Goal: Task Accomplishment & Management: Use online tool/utility

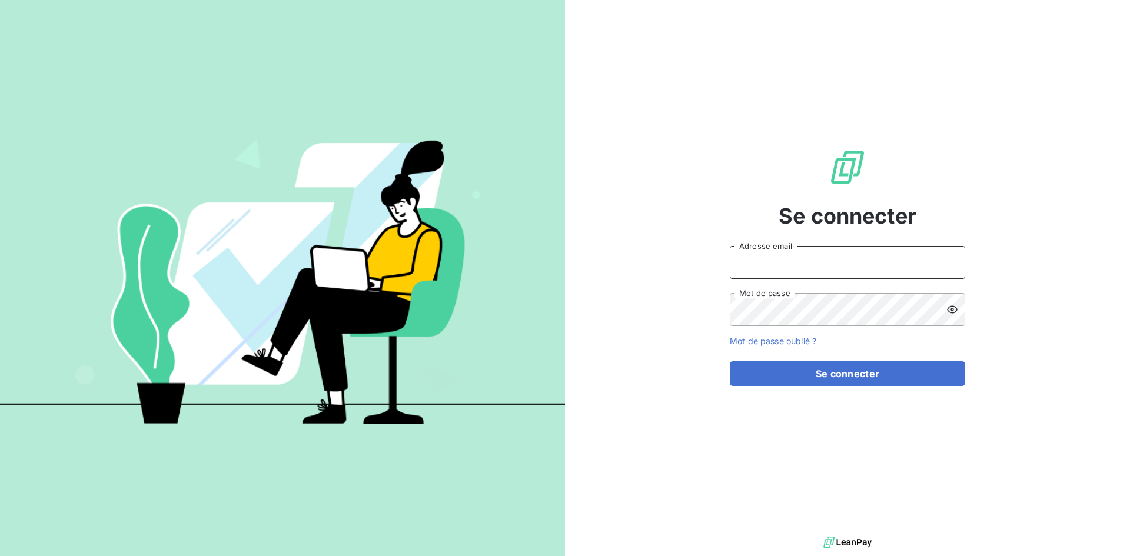
click at [816, 261] on input "Adresse email" at bounding box center [847, 262] width 235 height 33
type input "[EMAIL_ADDRESS][DOMAIN_NAME]"
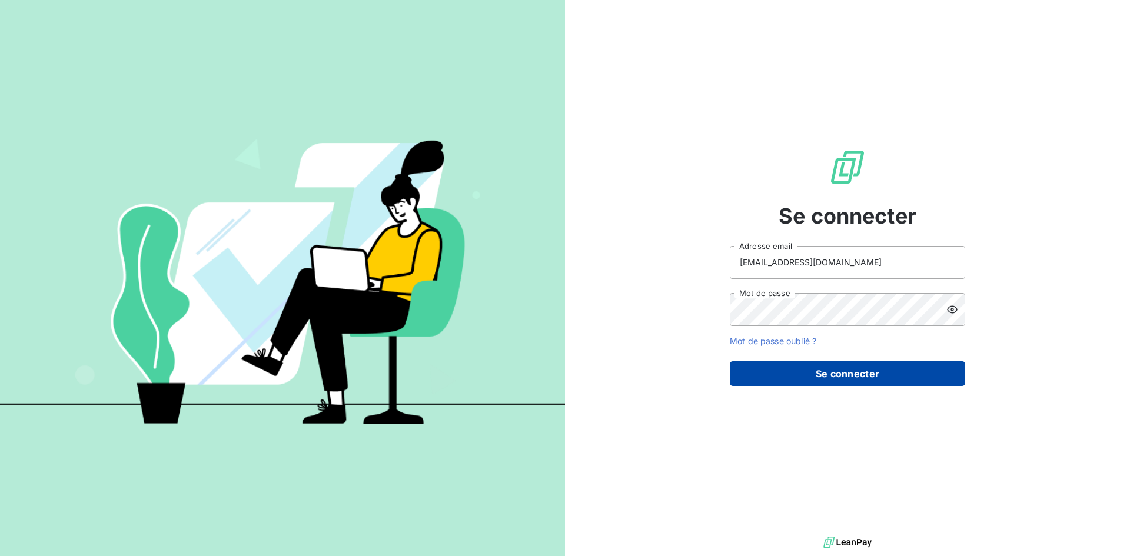
click at [834, 378] on button "Se connecter" at bounding box center [847, 373] width 235 height 25
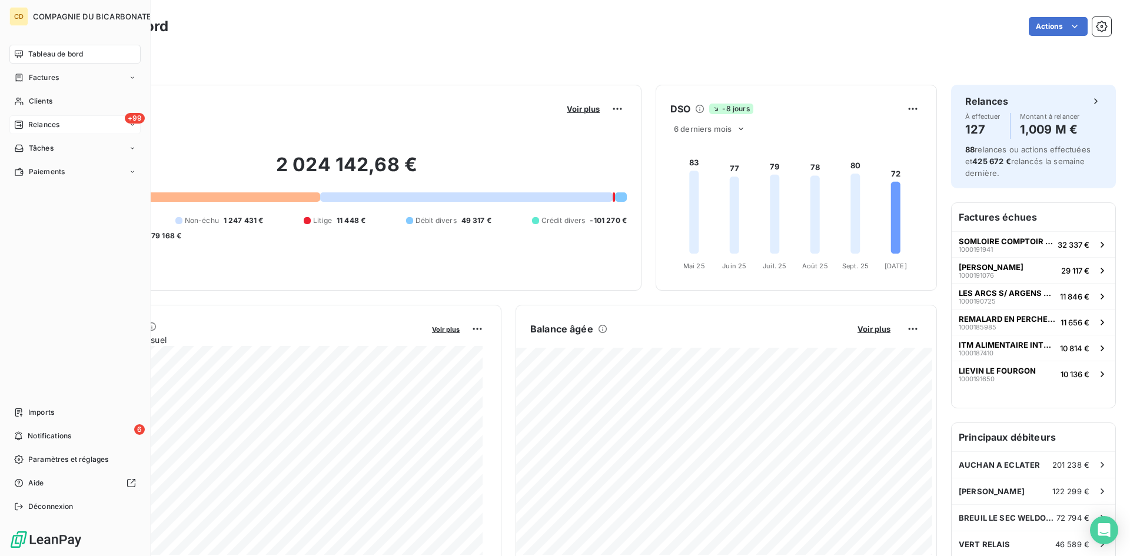
click at [39, 122] on span "Relances" at bounding box center [43, 124] width 31 height 11
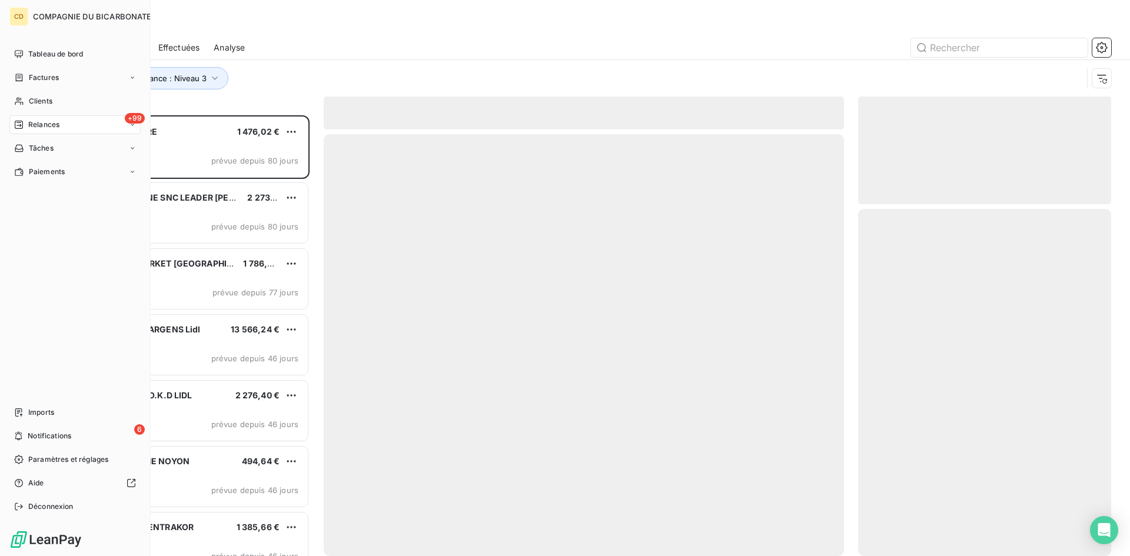
scroll to position [432, 244]
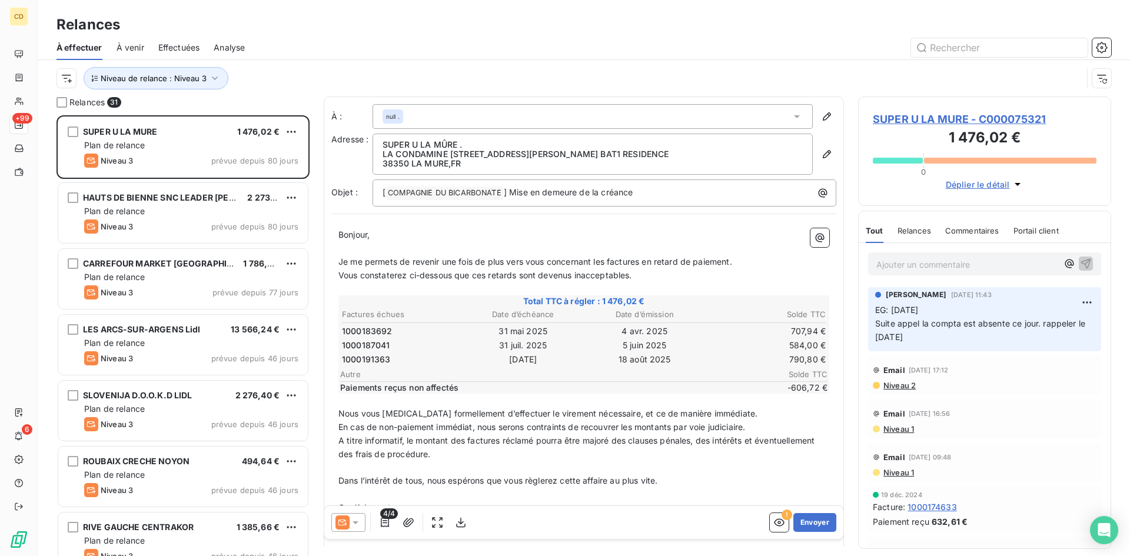
click at [175, 39] on div "Effectuées" at bounding box center [179, 47] width 42 height 25
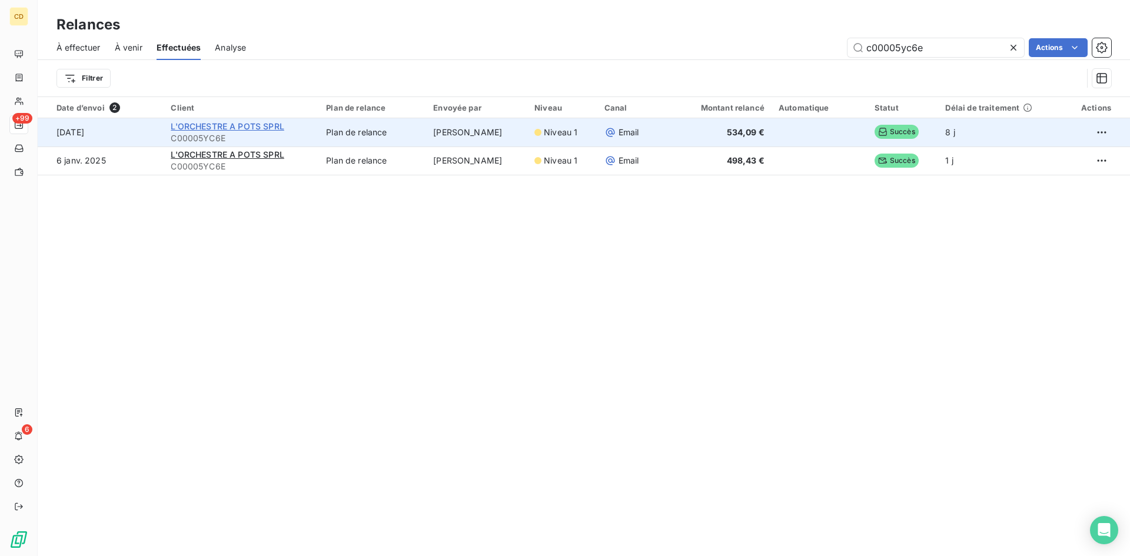
type input "c00005yc6e"
click at [255, 127] on span "L'ORCHESTRE A POTS SPRL" at bounding box center [227, 126] width 113 height 10
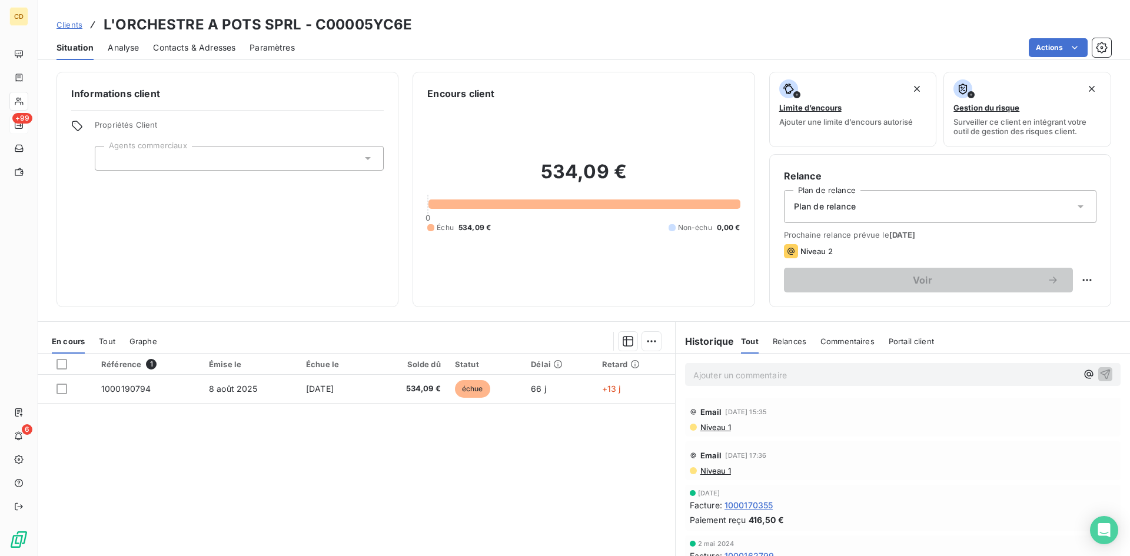
click at [759, 368] on p "Ajouter un commentaire ﻿" at bounding box center [885, 375] width 384 height 15
click at [810, 217] on div "Plan de relance" at bounding box center [940, 206] width 313 height 33
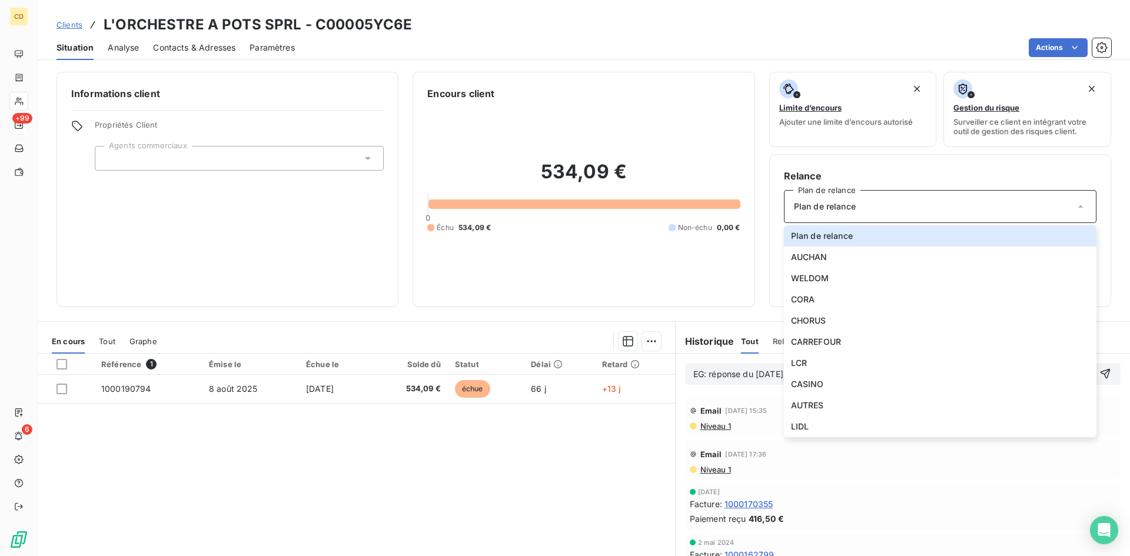
drag, startPoint x: 731, startPoint y: 400, endPoint x: 732, endPoint y: 391, distance: 8.3
click at [732, 394] on div "EG: réponse du [DATE]" at bounding box center [903, 374] width 454 height 41
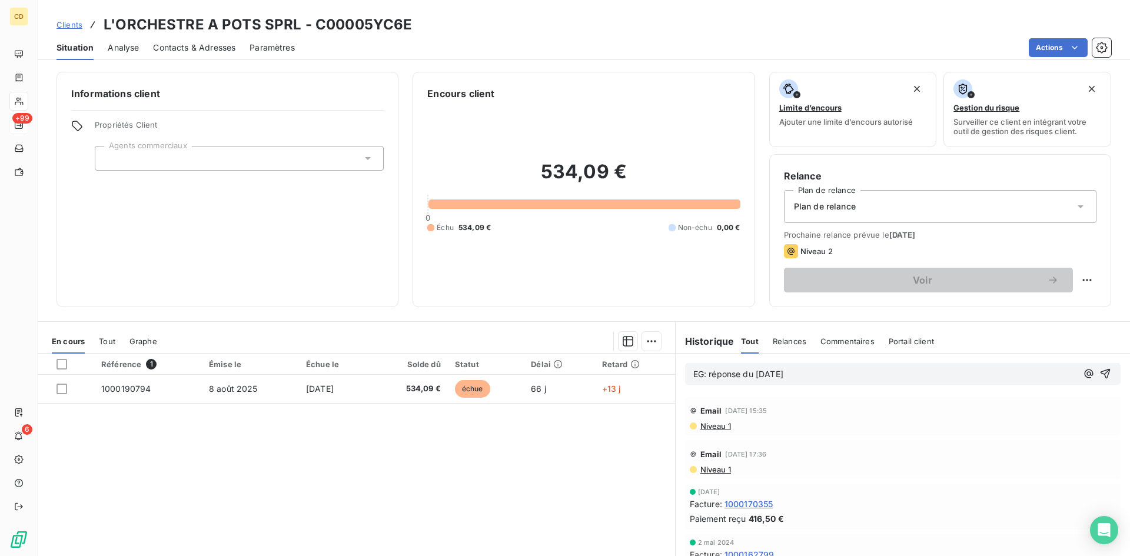
click at [731, 381] on p "EG: réponse du [DATE]" at bounding box center [885, 375] width 384 height 14
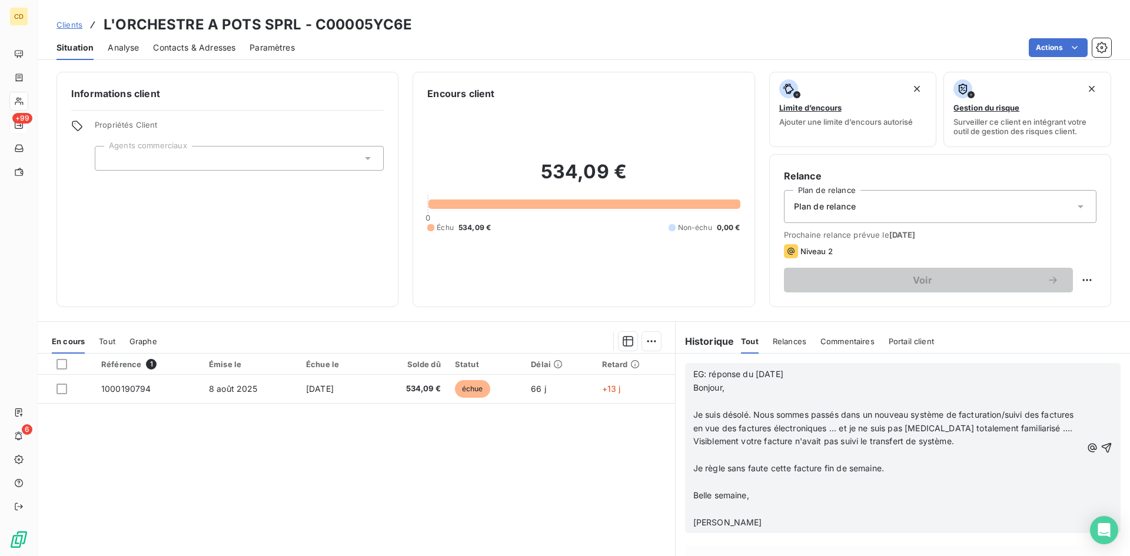
click at [693, 401] on p "﻿" at bounding box center [887, 402] width 389 height 14
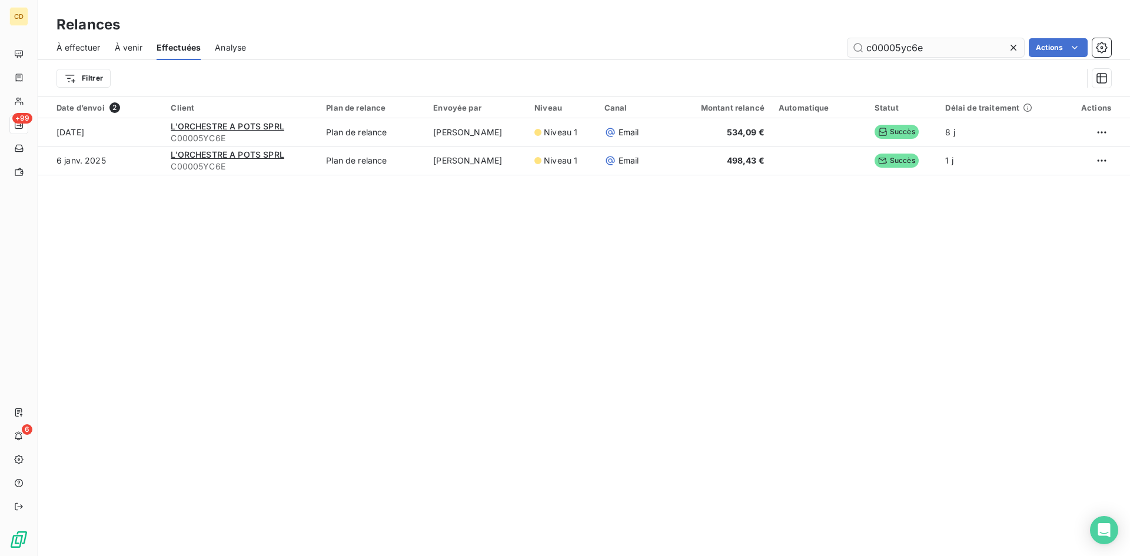
drag, startPoint x: 942, startPoint y: 48, endPoint x: 913, endPoint y: 48, distance: 28.8
click at [913, 48] on input "c00005yc6e" at bounding box center [936, 47] width 177 height 19
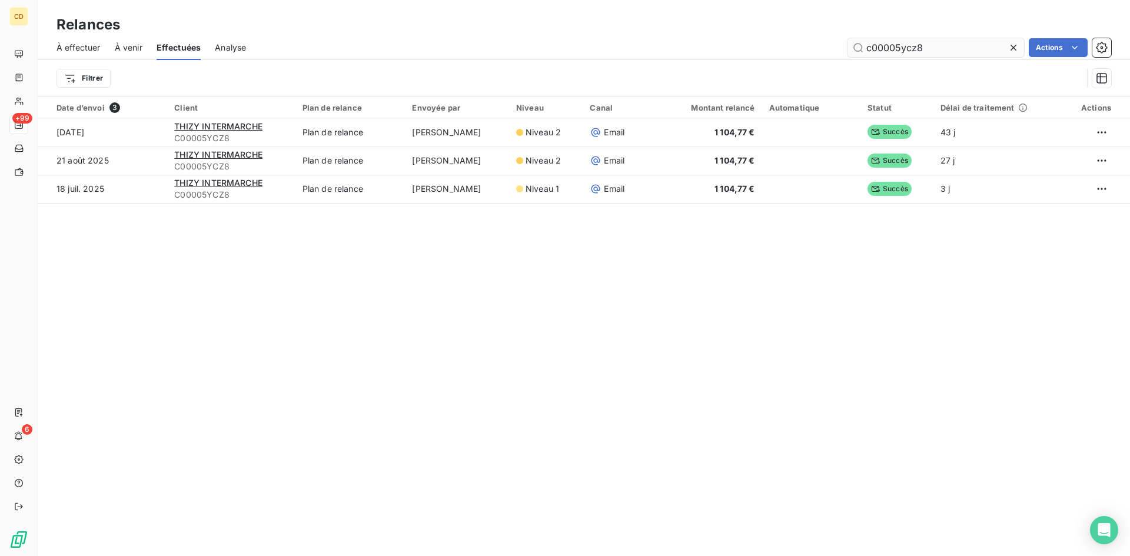
type input "c00005ycz8"
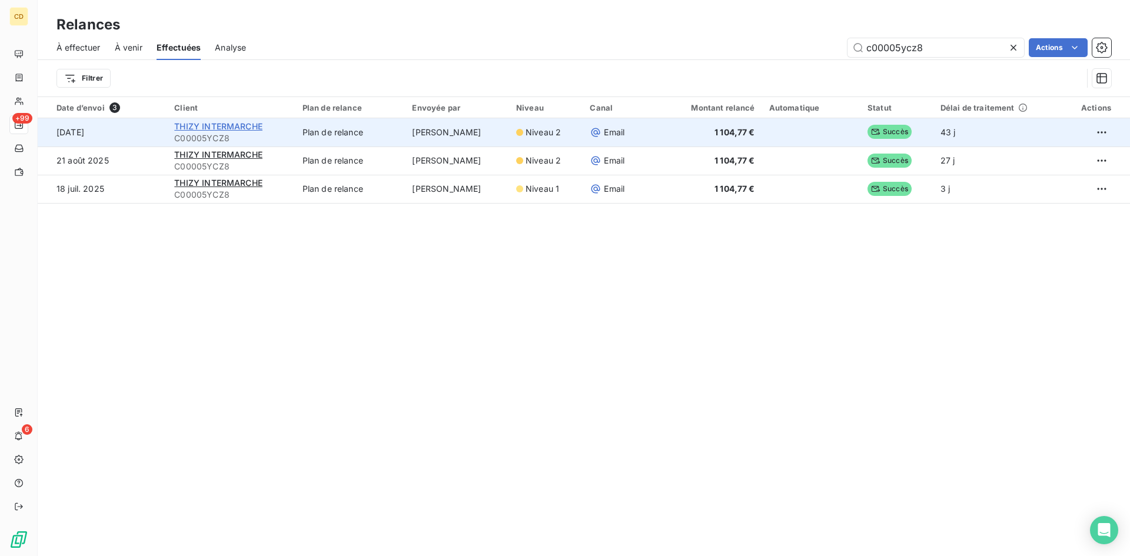
click at [187, 121] on span "THIZY INTERMARCHE" at bounding box center [218, 126] width 88 height 10
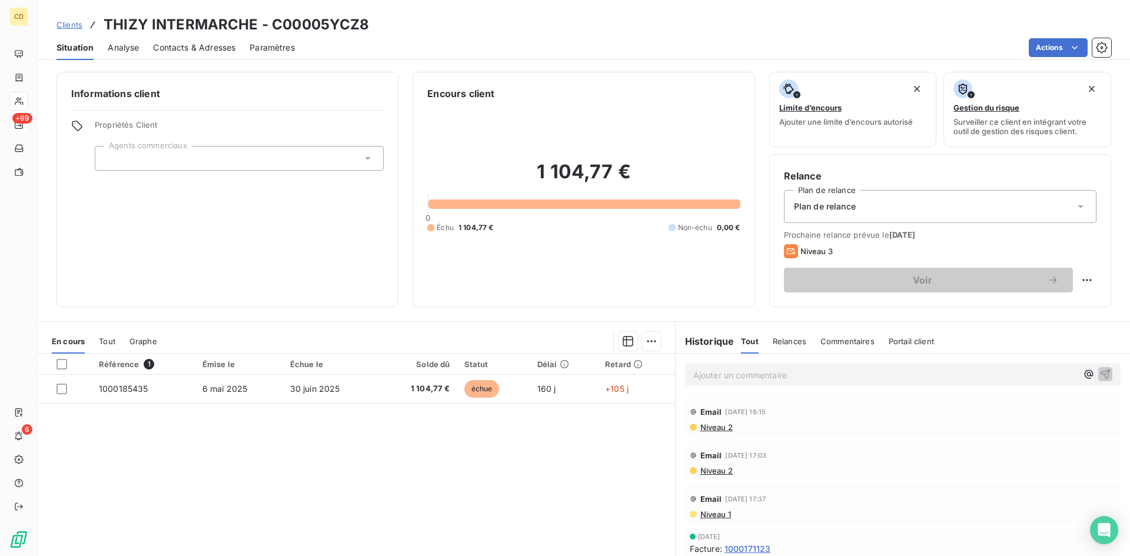
click at [722, 372] on p "Ajouter un commentaire ﻿" at bounding box center [885, 375] width 384 height 15
click at [693, 381] on p "EG: réponse du [DATE]" at bounding box center [885, 375] width 384 height 14
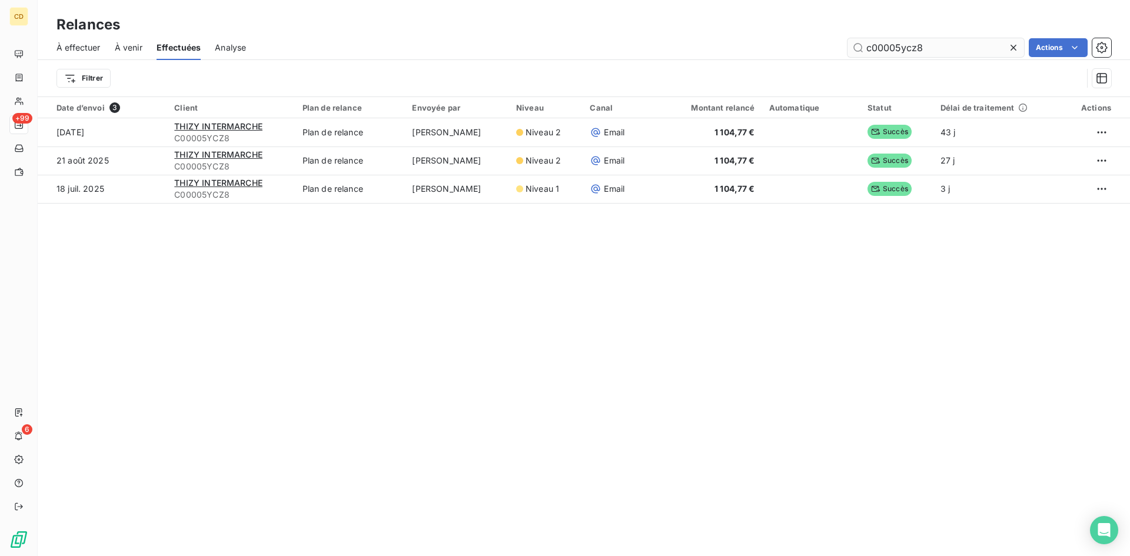
drag, startPoint x: 934, startPoint y: 44, endPoint x: 895, endPoint y: 44, distance: 38.9
click at [895, 44] on input "c00005ycz8" at bounding box center [936, 47] width 177 height 19
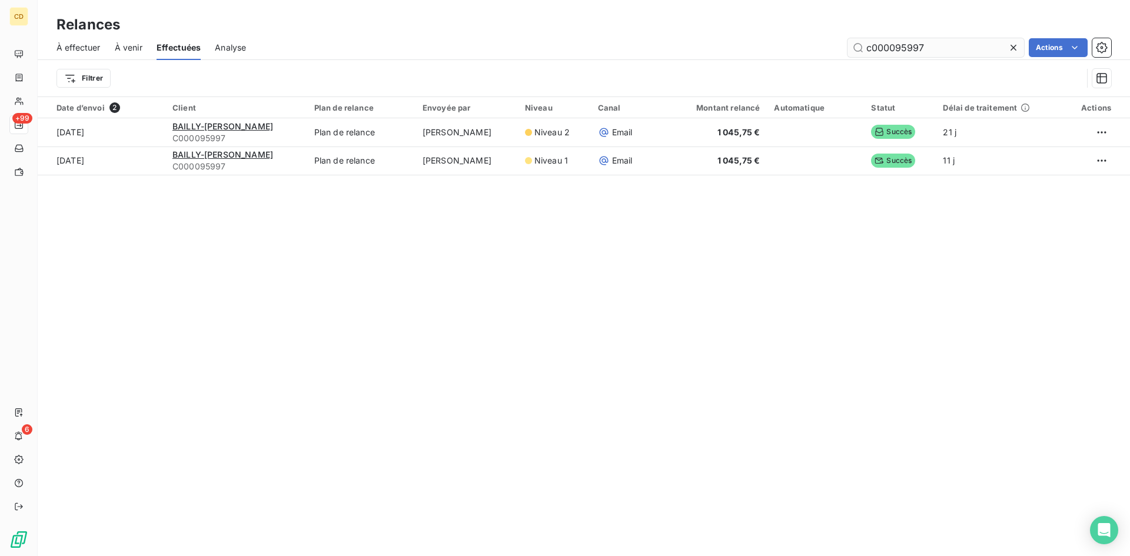
type input "c000095997"
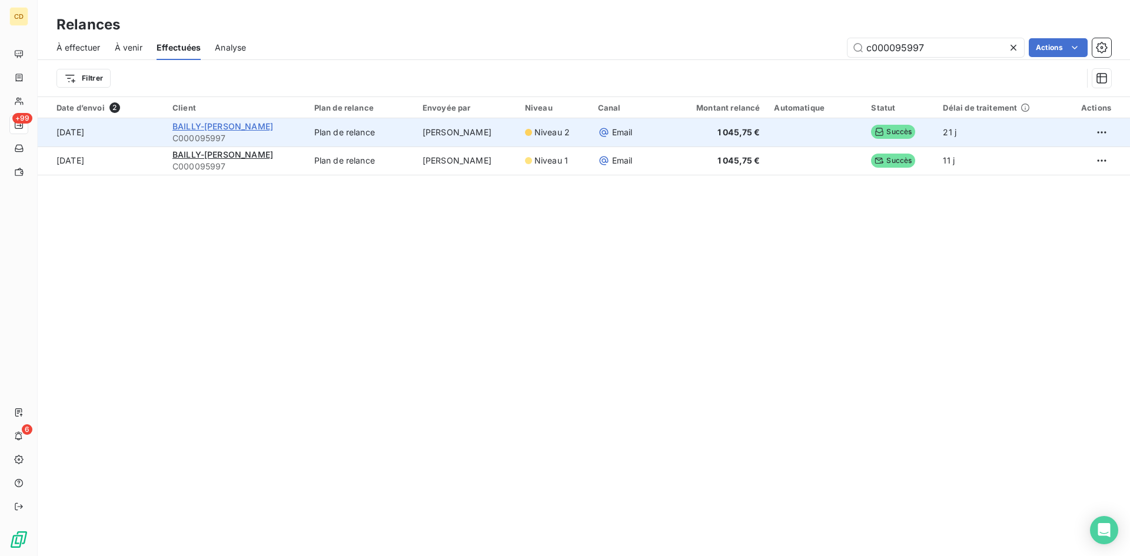
click at [185, 124] on span "BAILLY-[PERSON_NAME]" at bounding box center [222, 126] width 101 height 10
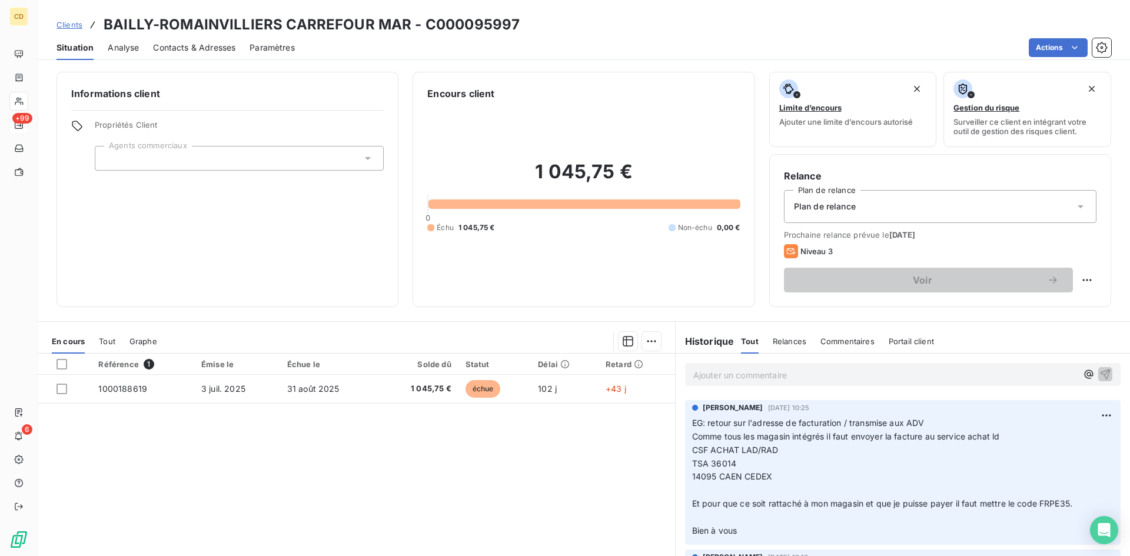
scroll to position [59, 0]
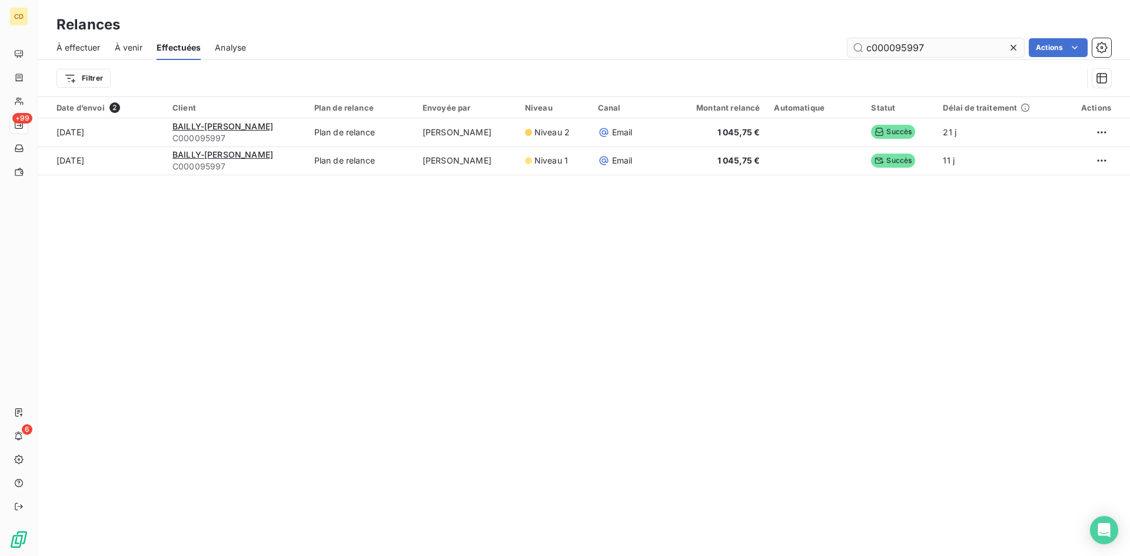
click at [938, 45] on input "c000095997" at bounding box center [936, 47] width 177 height 19
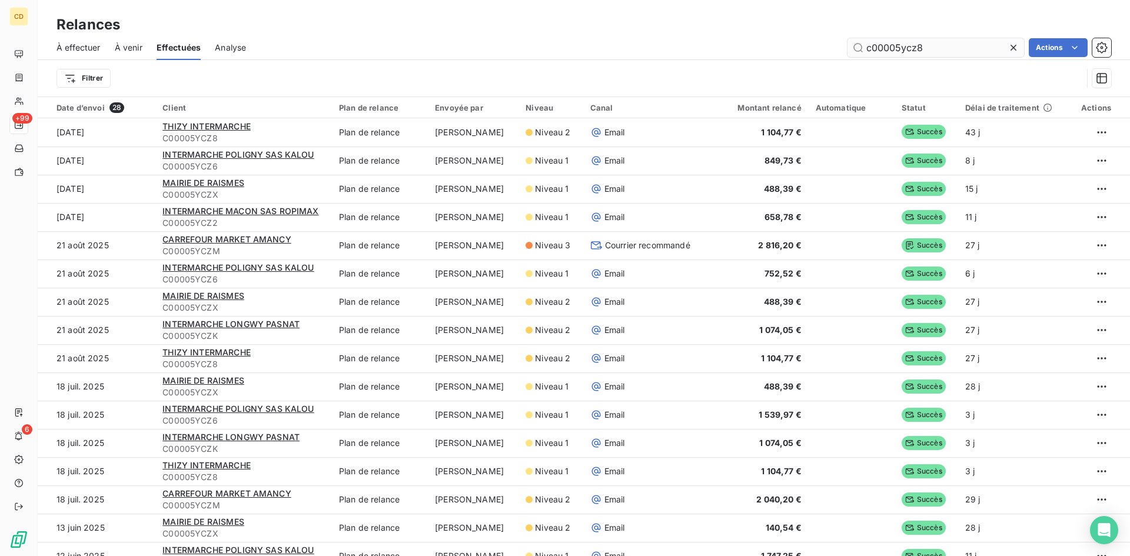
type input "c00005ycz8"
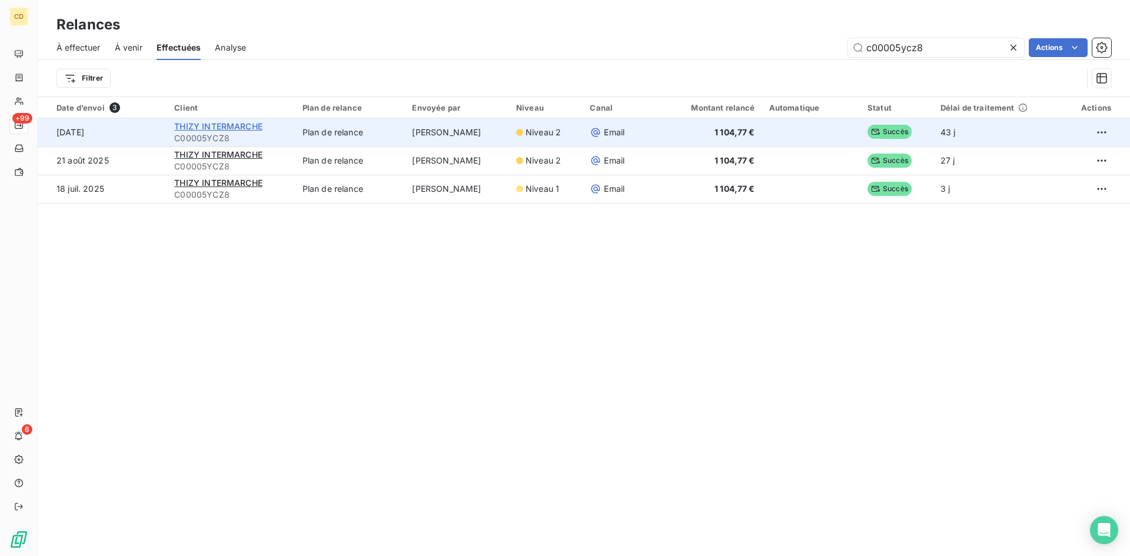
click at [201, 121] on span "THIZY INTERMARCHE" at bounding box center [218, 126] width 88 height 10
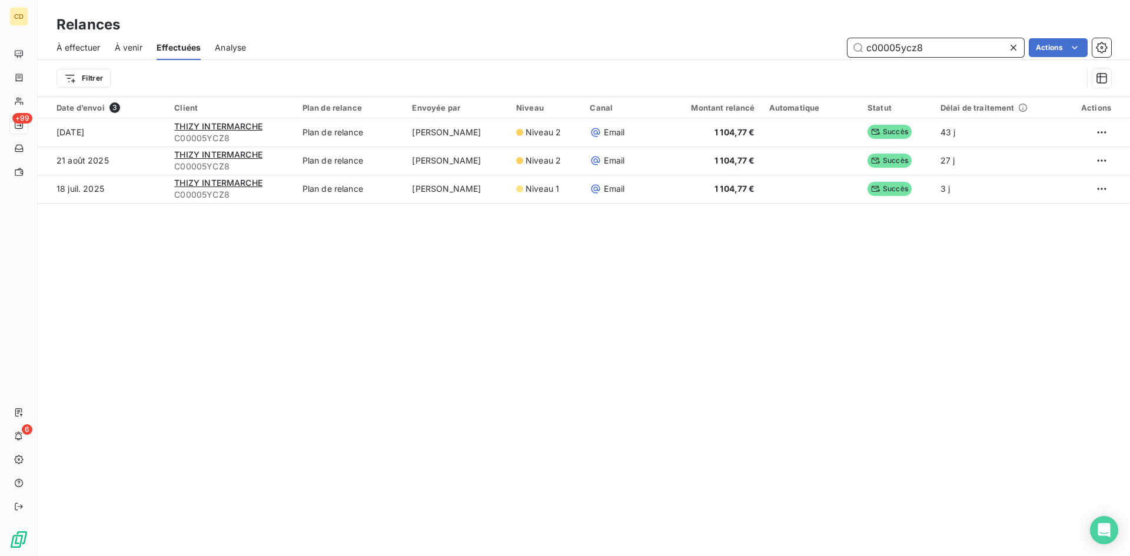
drag, startPoint x: 948, startPoint y: 46, endPoint x: 911, endPoint y: 48, distance: 36.6
click at [911, 48] on input "c00005ycz8" at bounding box center [936, 47] width 177 height 19
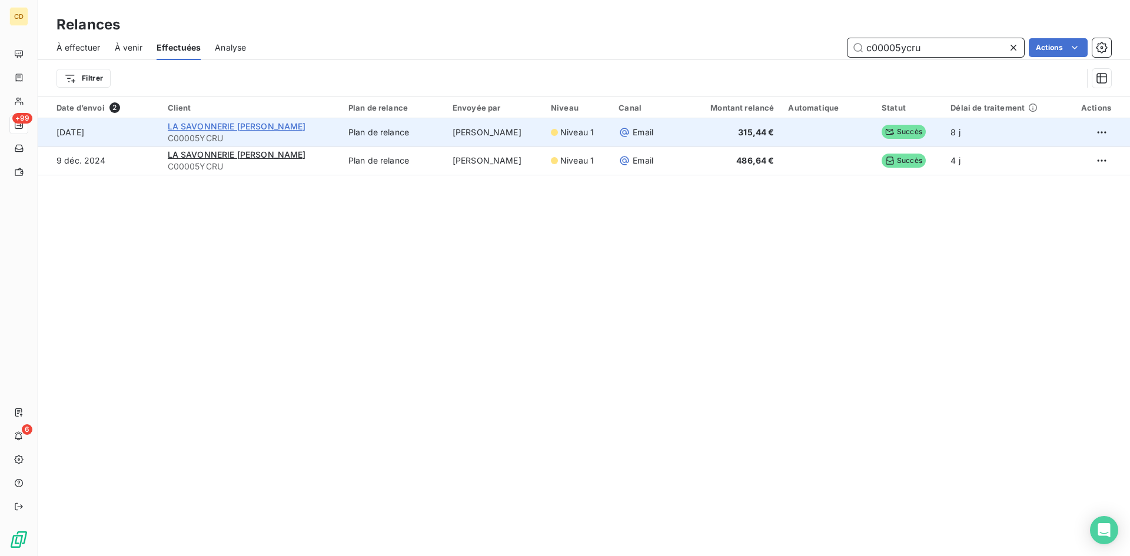
type input "c00005ycru"
click at [274, 126] on span "LA SAVONNERIE [PERSON_NAME]" at bounding box center [237, 126] width 138 height 10
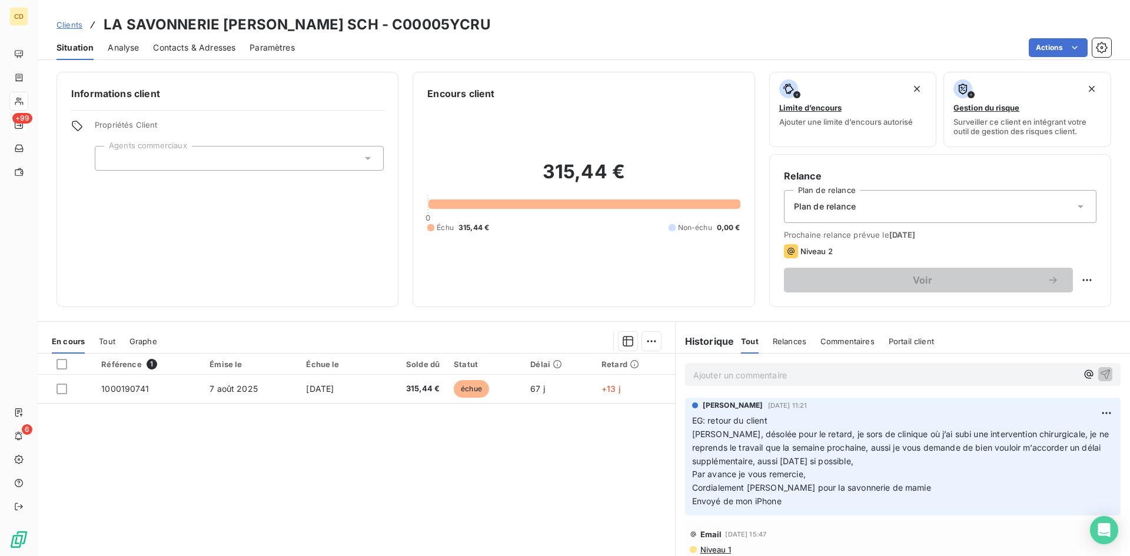
click at [724, 370] on p "Ajouter un commentaire ﻿" at bounding box center [885, 375] width 384 height 15
